Goal: Book appointment/travel/reservation

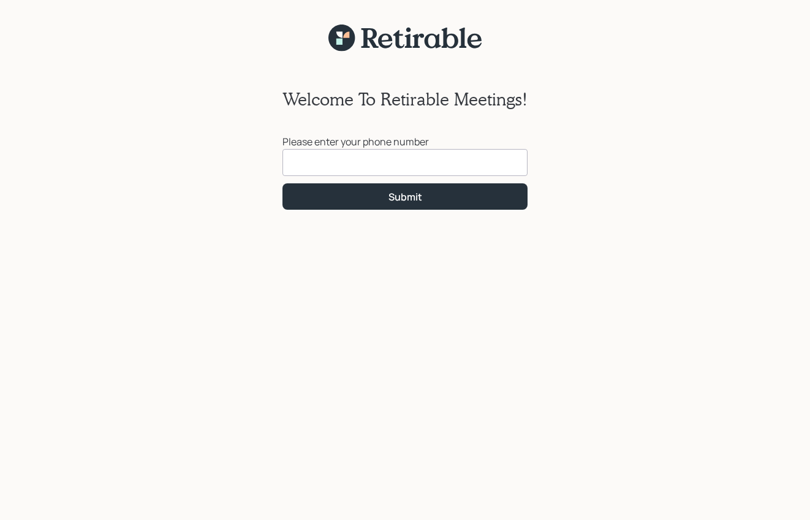
click at [386, 162] on input at bounding box center [405, 162] width 245 height 27
type input "[PHONE_NUMBER]"
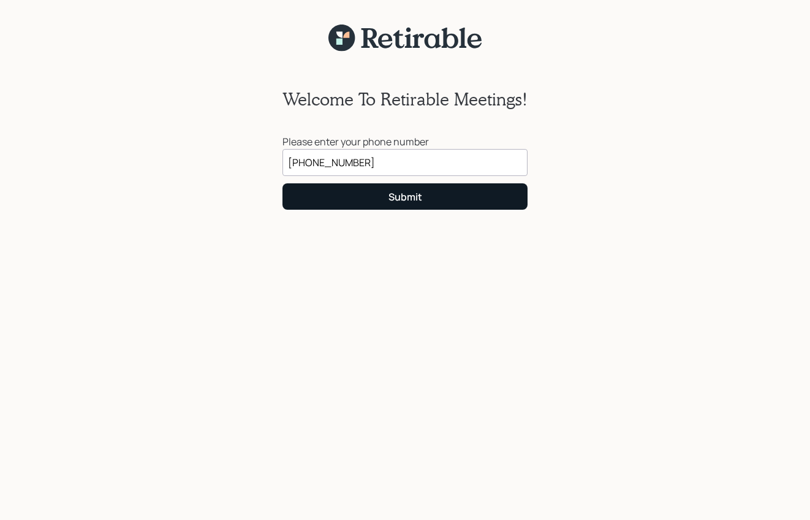
click at [412, 197] on div "Submit" at bounding box center [406, 196] width 34 height 13
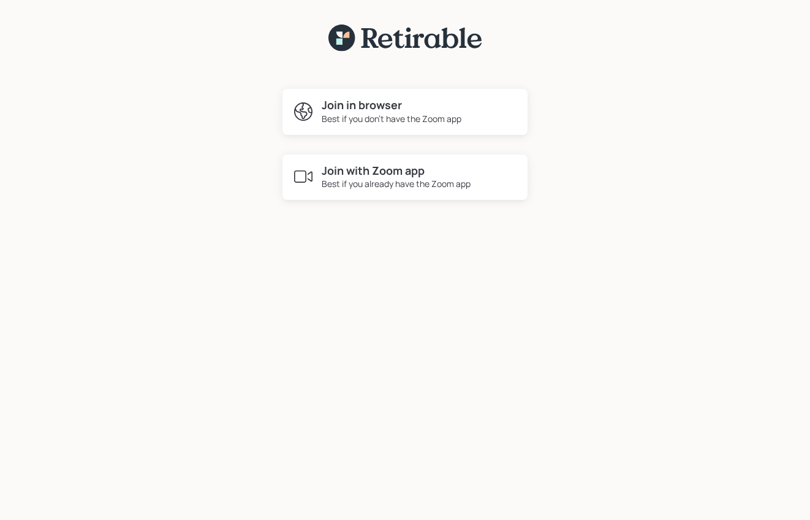
click at [401, 186] on div "Best if you already have the Zoom app" at bounding box center [396, 183] width 149 height 13
